Goal: Task Accomplishment & Management: Manage account settings

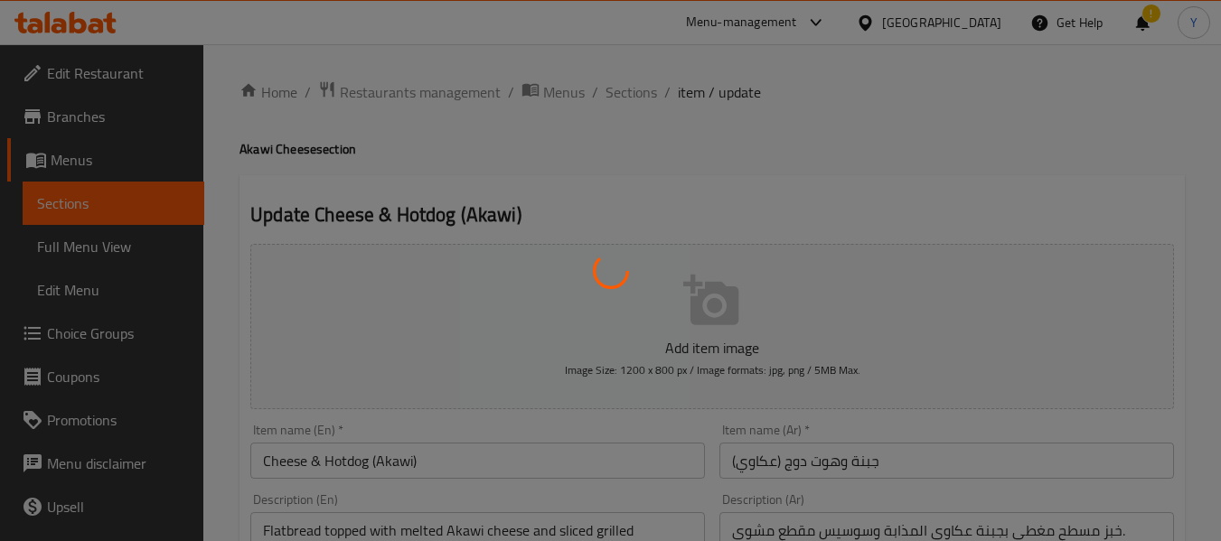
scroll to position [932, 0]
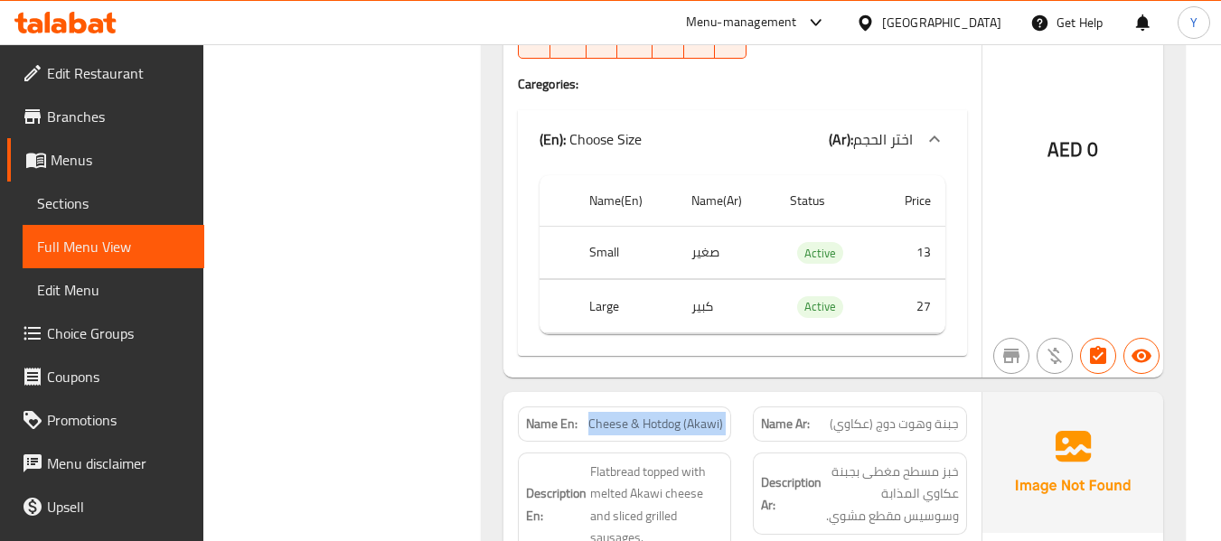
scroll to position [51538, 0]
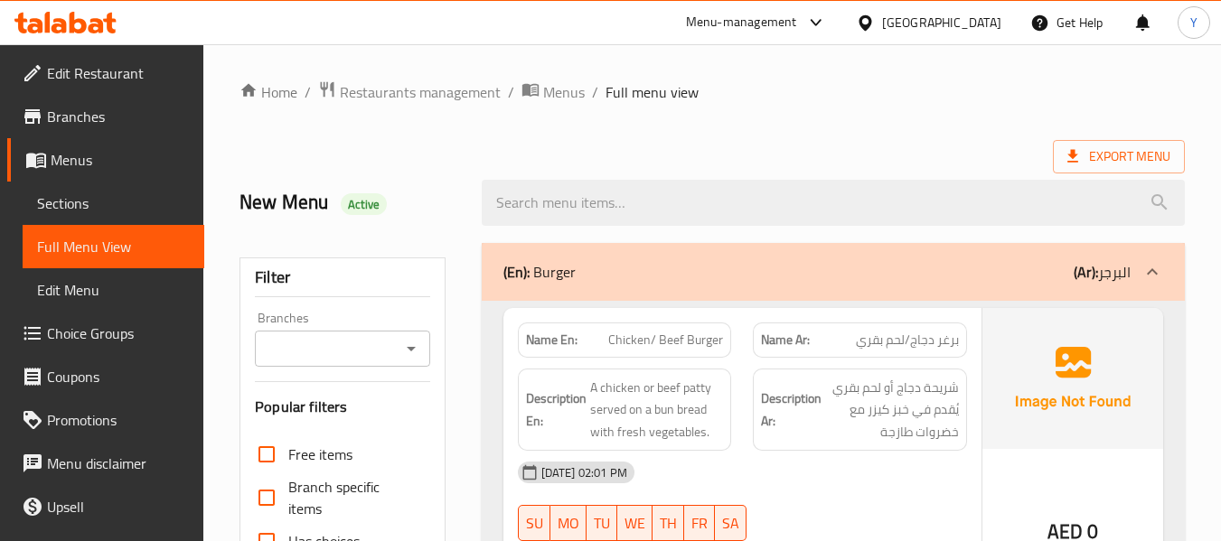
scroll to position [474, 0]
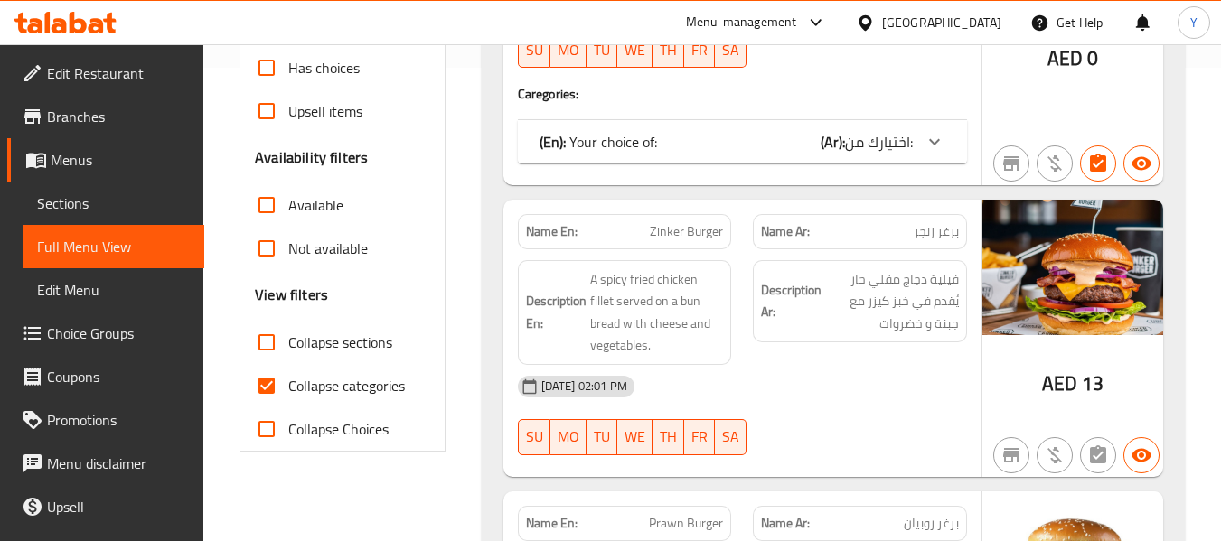
click at [921, 155] on div at bounding box center [934, 141] width 43 height 43
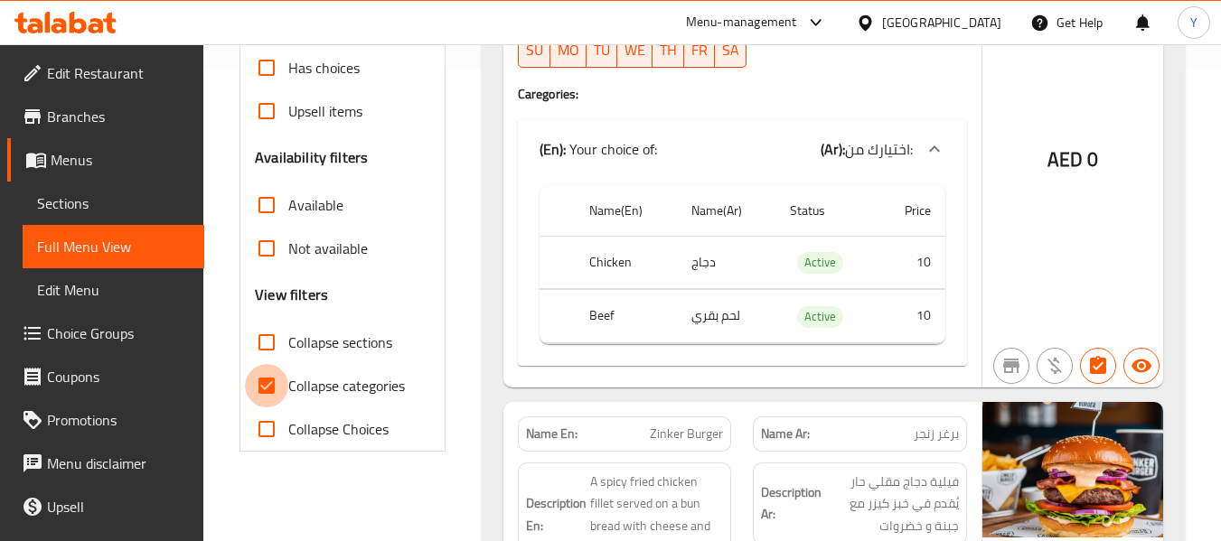
click at [275, 397] on input "Collapse categories" at bounding box center [266, 385] width 43 height 43
checkbox input "false"
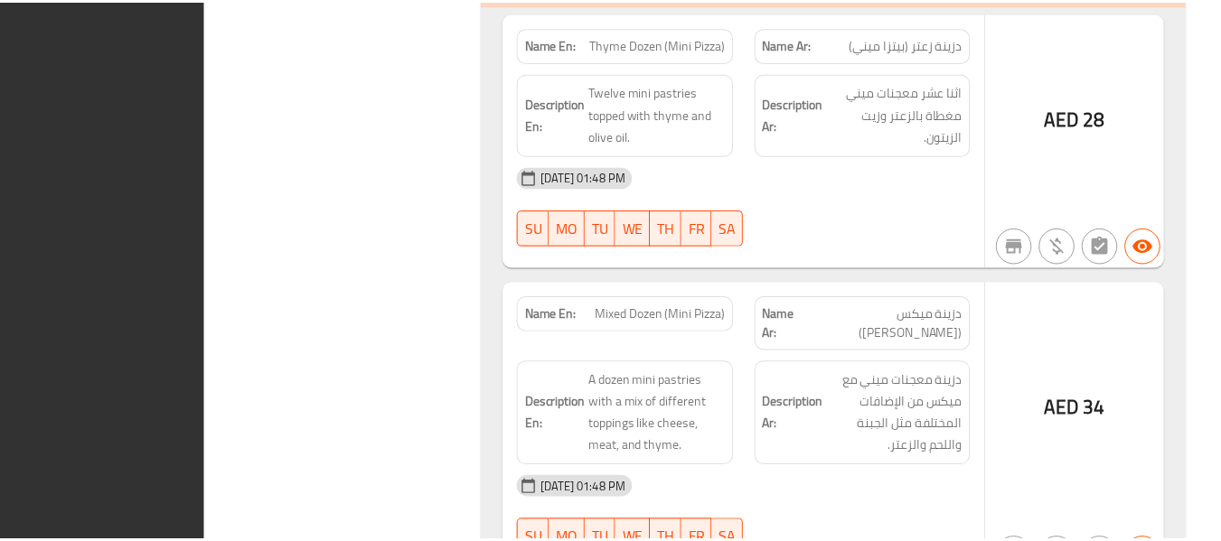
scroll to position [81051, 0]
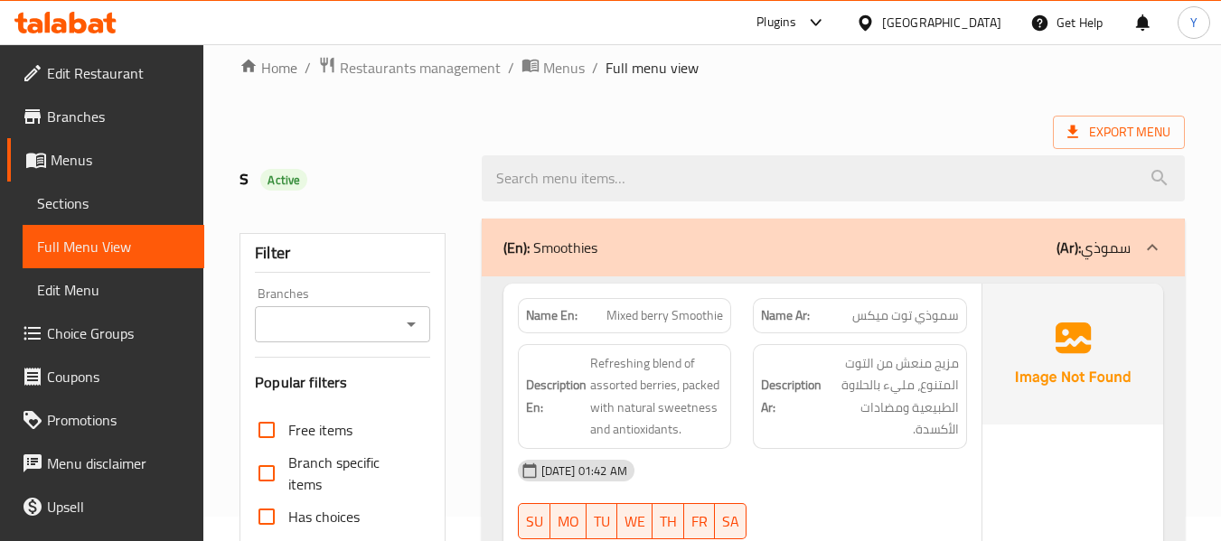
scroll to position [24, 0]
